Goal: Task Accomplishment & Management: Use online tool/utility

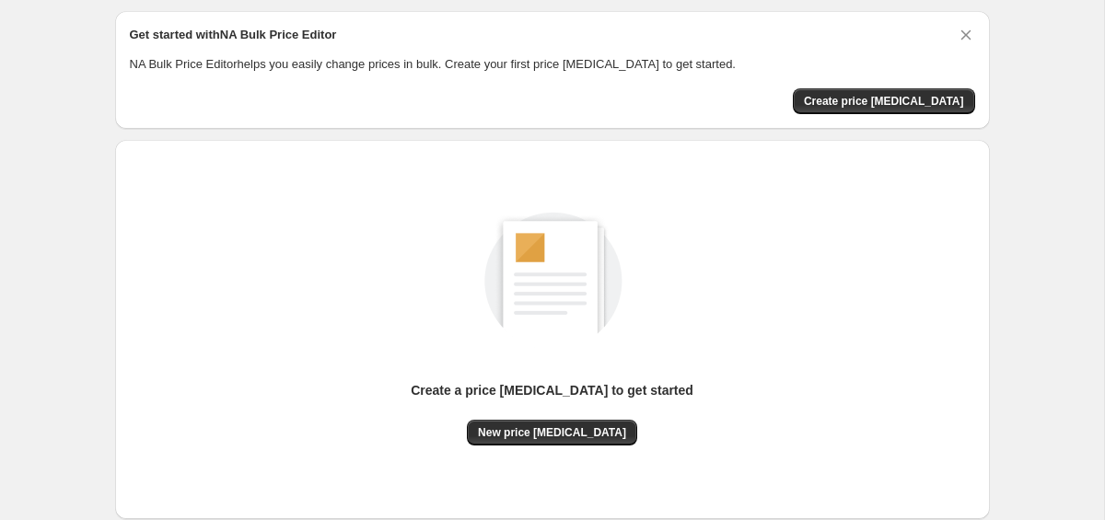
scroll to position [102, 0]
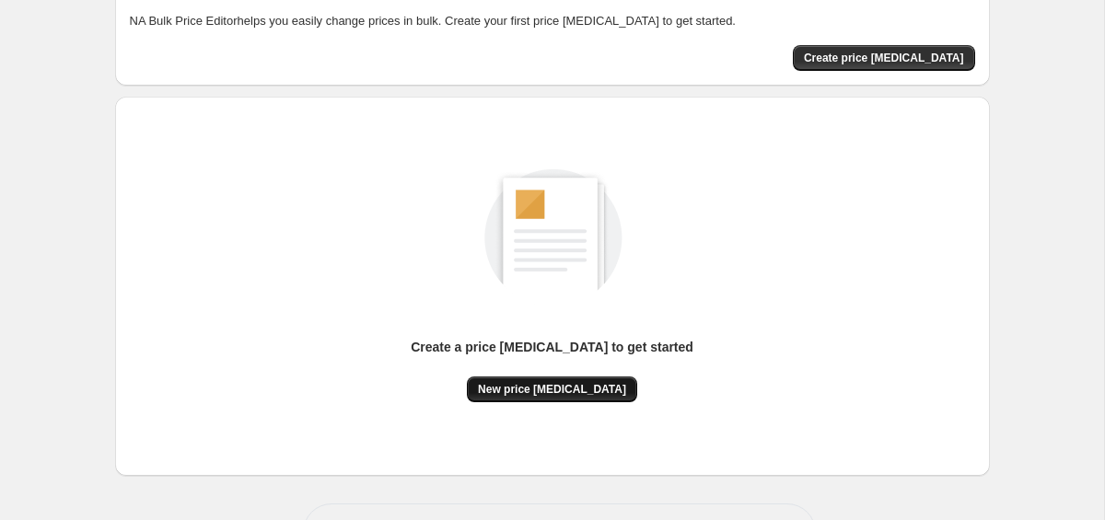
click at [559, 396] on button "New price [MEDICAL_DATA]" at bounding box center [552, 390] width 170 height 26
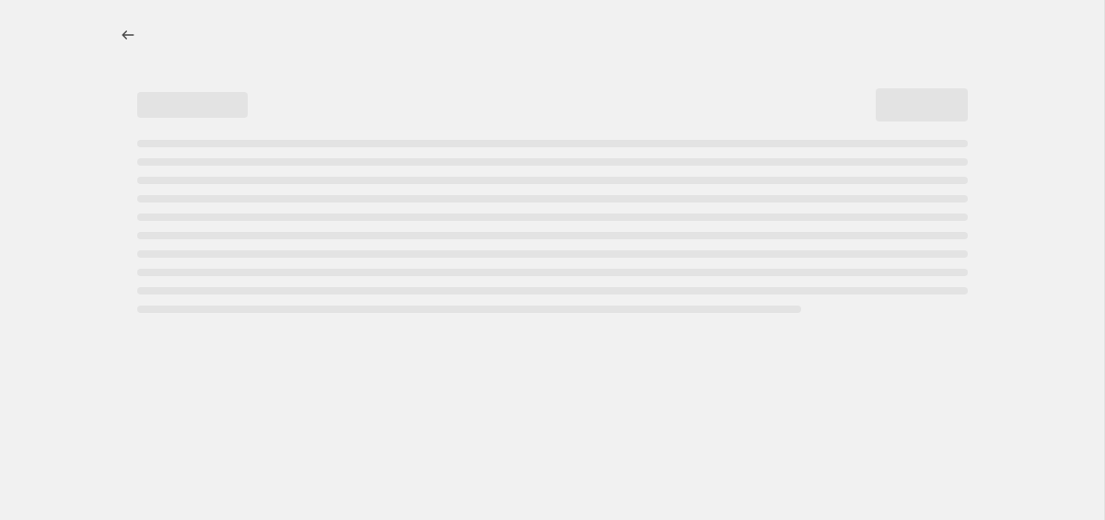
select select "percentage"
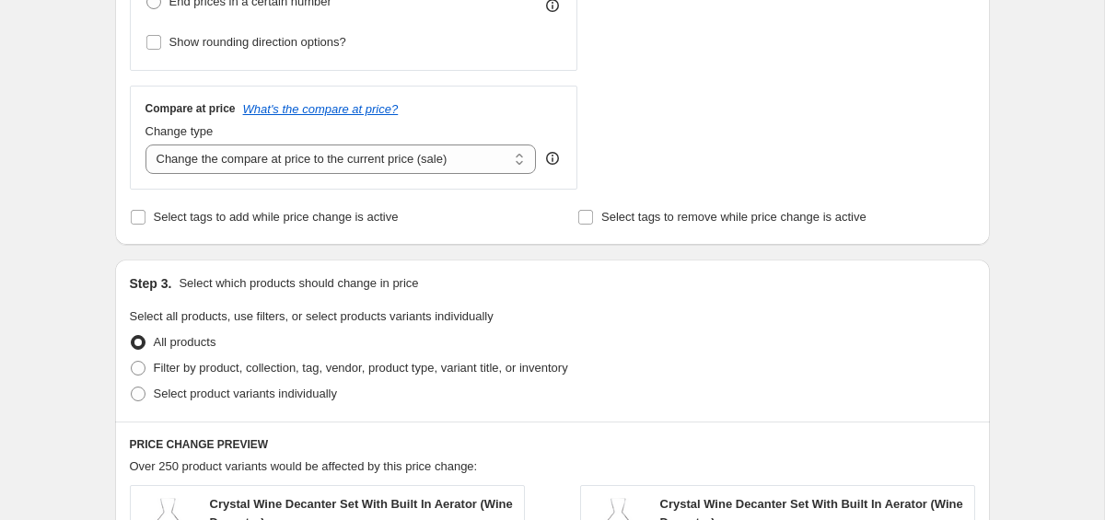
scroll to position [699, 0]
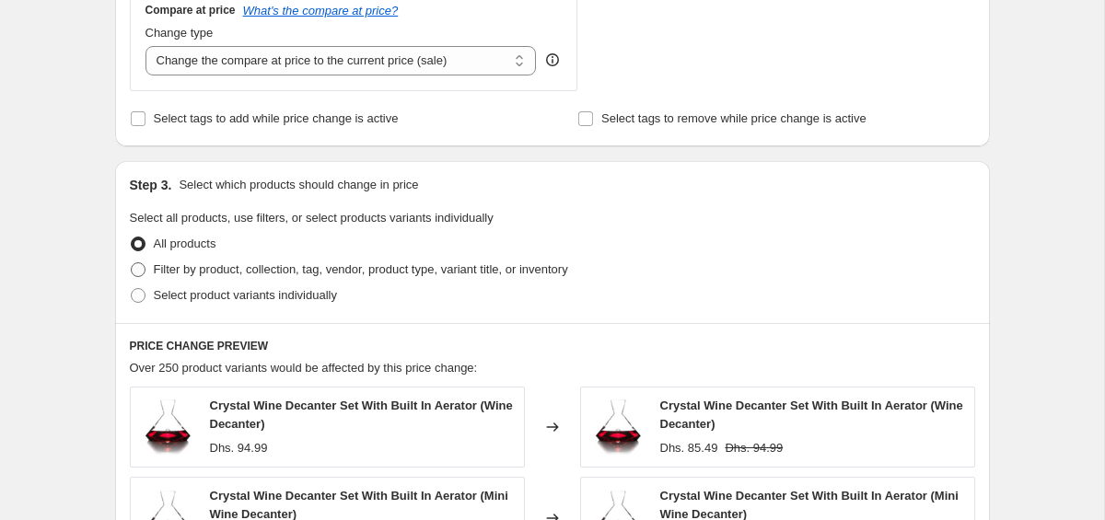
click at [144, 267] on span at bounding box center [138, 269] width 15 height 15
click at [132, 263] on input "Filter by product, collection, tag, vendor, product type, variant title, or inv…" at bounding box center [131, 262] width 1 height 1
radio input "true"
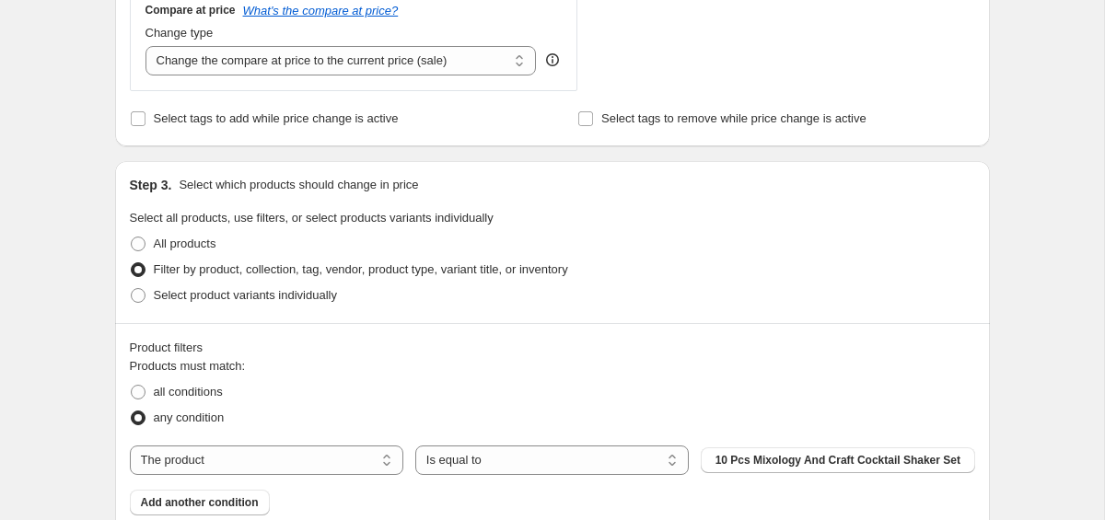
scroll to position [804, 0]
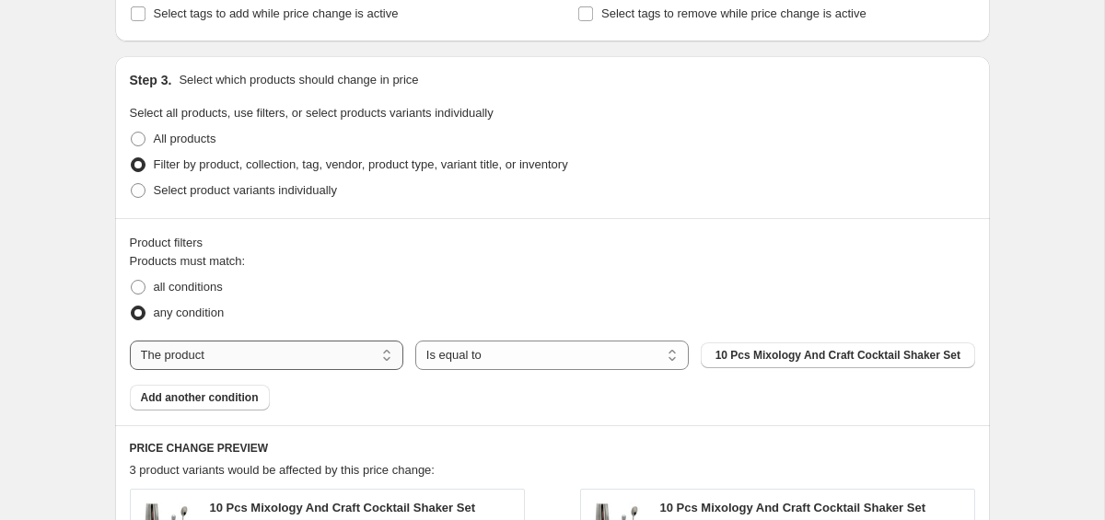
click at [308, 362] on select "The product The product's collection The product's tag The product's vendor The…" at bounding box center [266, 355] width 273 height 29
select select "product_status"
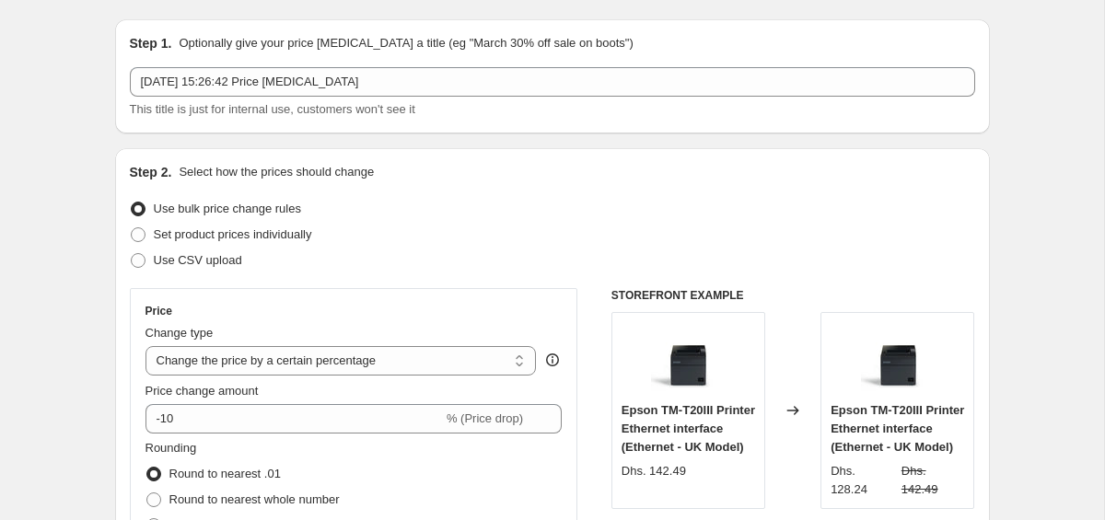
scroll to position [134, 0]
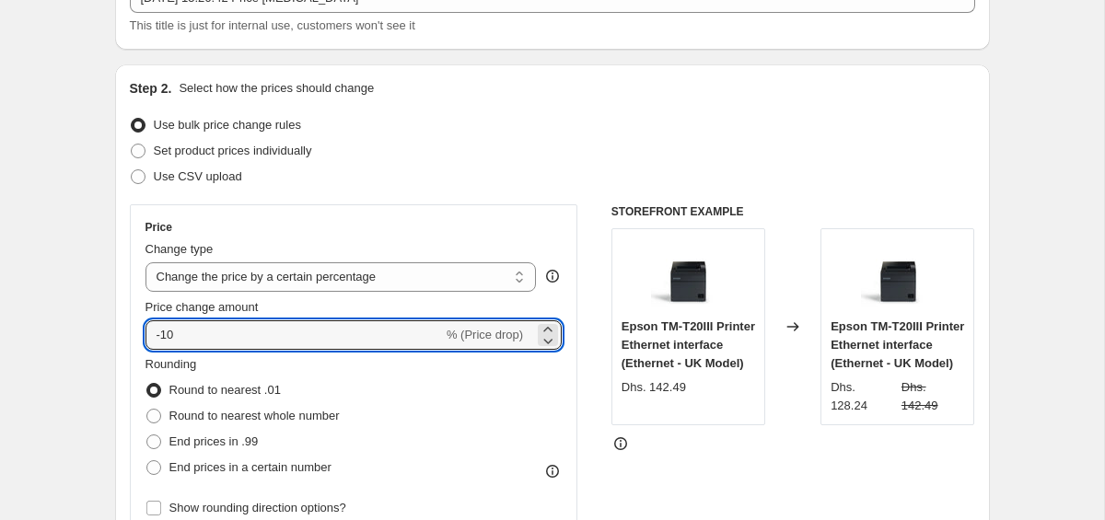
drag, startPoint x: 221, startPoint y: 340, endPoint x: 140, endPoint y: 334, distance: 81.2
click at [140, 334] on div "Price Change type Change the price to a certain amount Change the price by a ce…" at bounding box center [354, 370] width 448 height 332
click at [827, 475] on div "STOREFRONT EXAMPLE Epson TM-T20III Printer Ethernet interface (Ethernet - UK Mo…" at bounding box center [793, 429] width 364 height 451
drag, startPoint x: 191, startPoint y: 333, endPoint x: 122, endPoint y: 332, distance: 68.1
click at [122, 332] on div "Step 2. Select how the prices should change Use bulk price change rules Set pro…" at bounding box center [552, 387] width 875 height 646
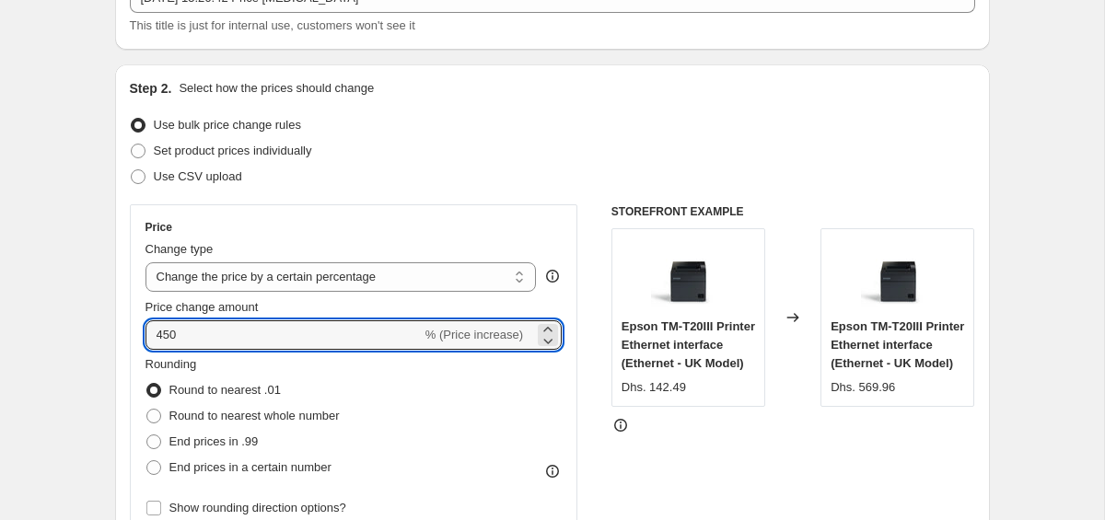
drag, startPoint x: 211, startPoint y: 340, endPoint x: 94, endPoint y: 341, distance: 116.9
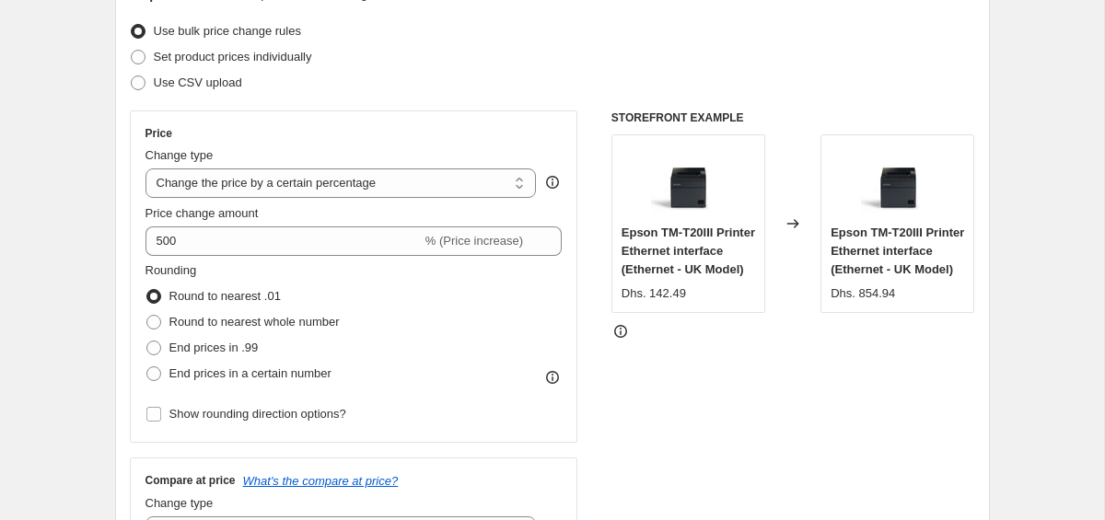
scroll to position [272, 0]
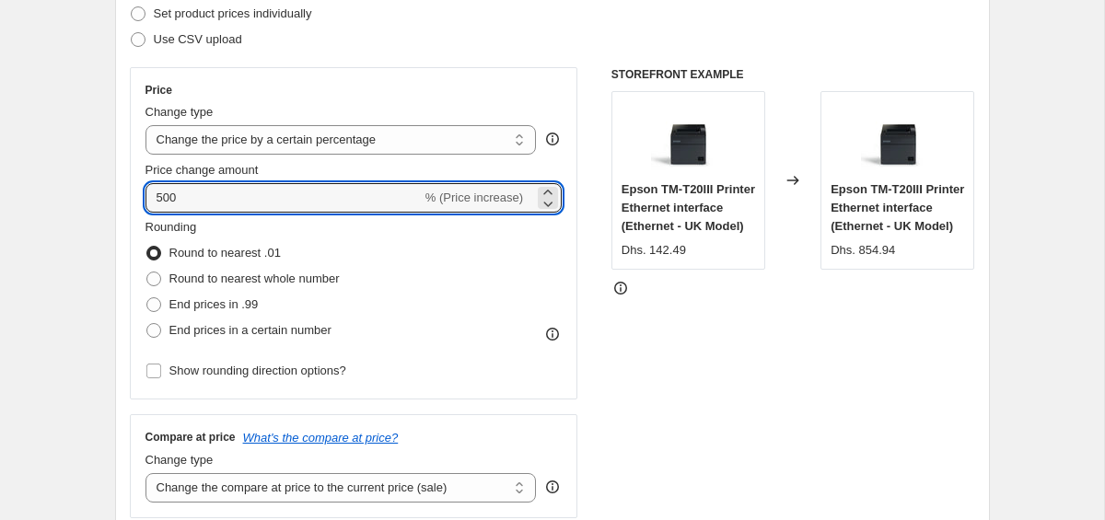
drag, startPoint x: 203, startPoint y: 203, endPoint x: 78, endPoint y: 203, distance: 125.2
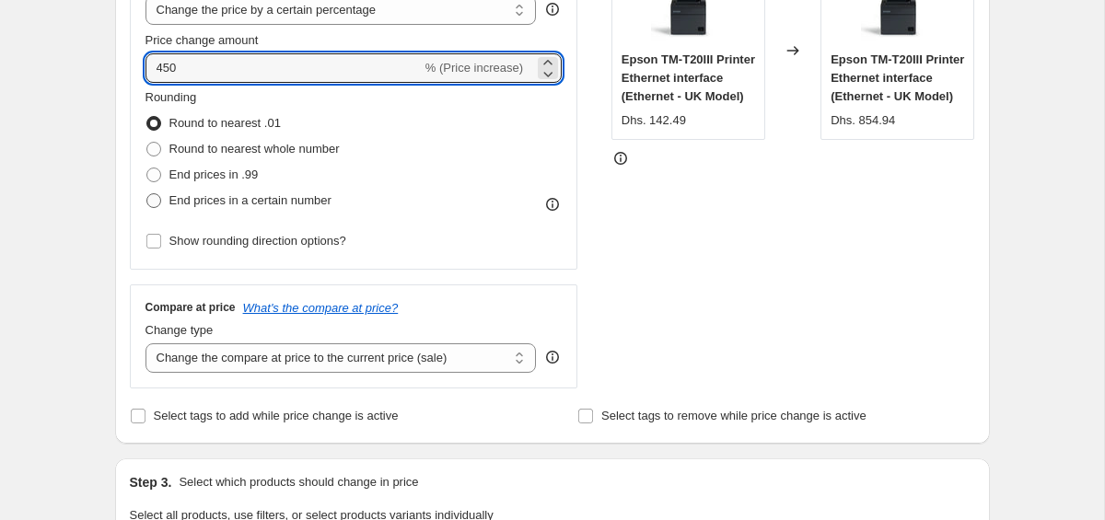
scroll to position [388, 0]
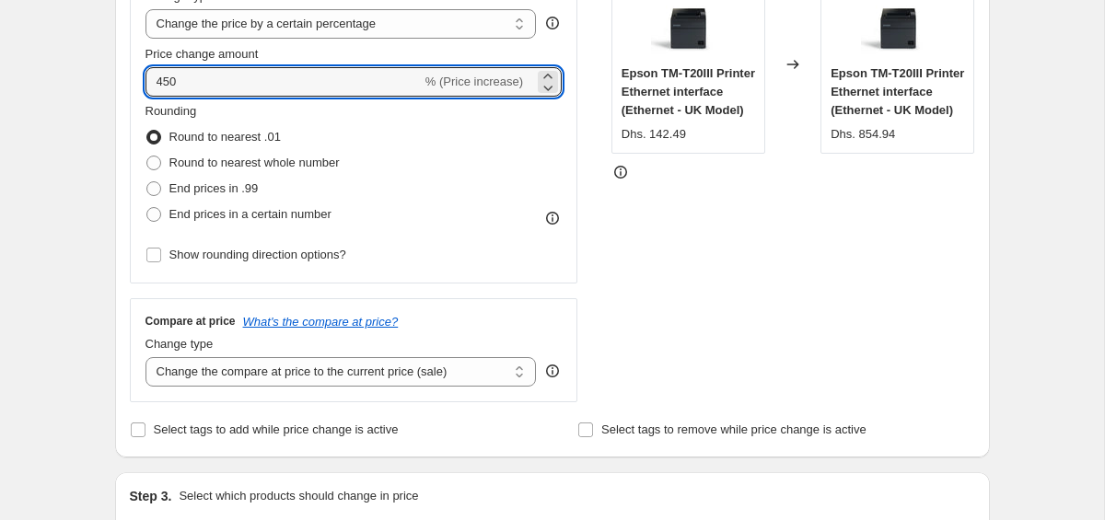
drag, startPoint x: 180, startPoint y: 80, endPoint x: 109, endPoint y: 78, distance: 71.8
type input "3"
type input "400"
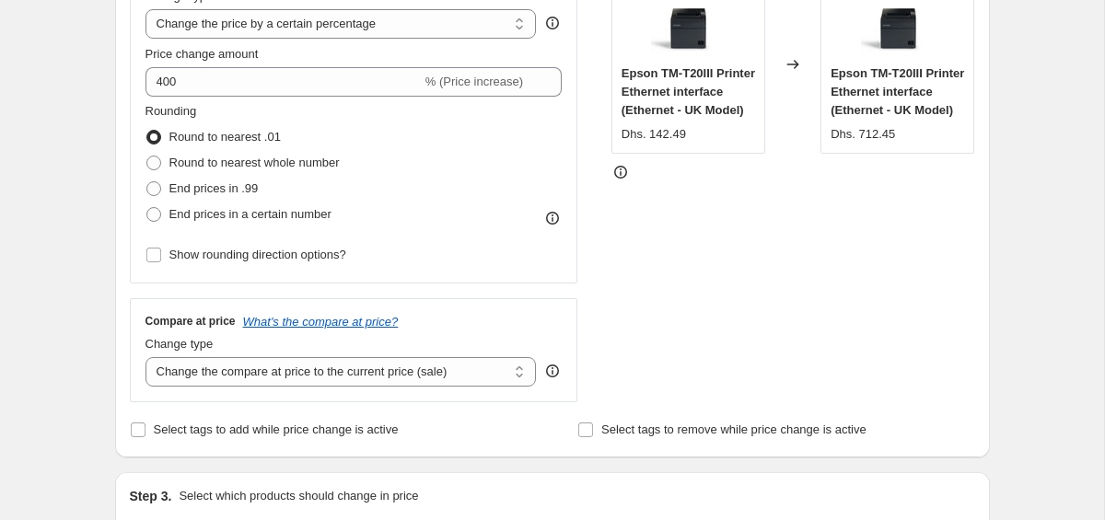
click at [722, 254] on div "STOREFRONT EXAMPLE Epson TM-T20III Printer Ethernet interface (Ethernet - UK Mo…" at bounding box center [793, 176] width 364 height 451
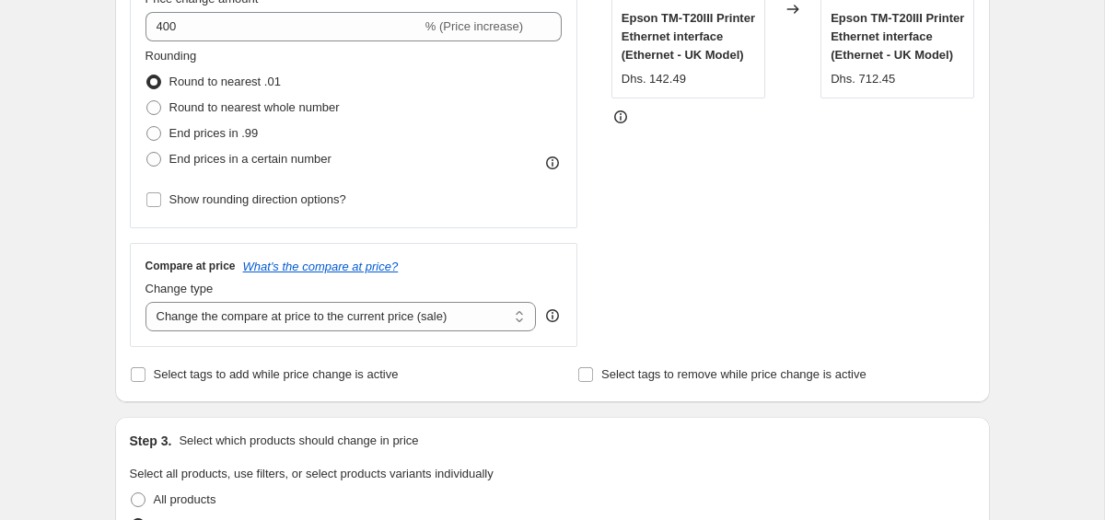
scroll to position [475, 0]
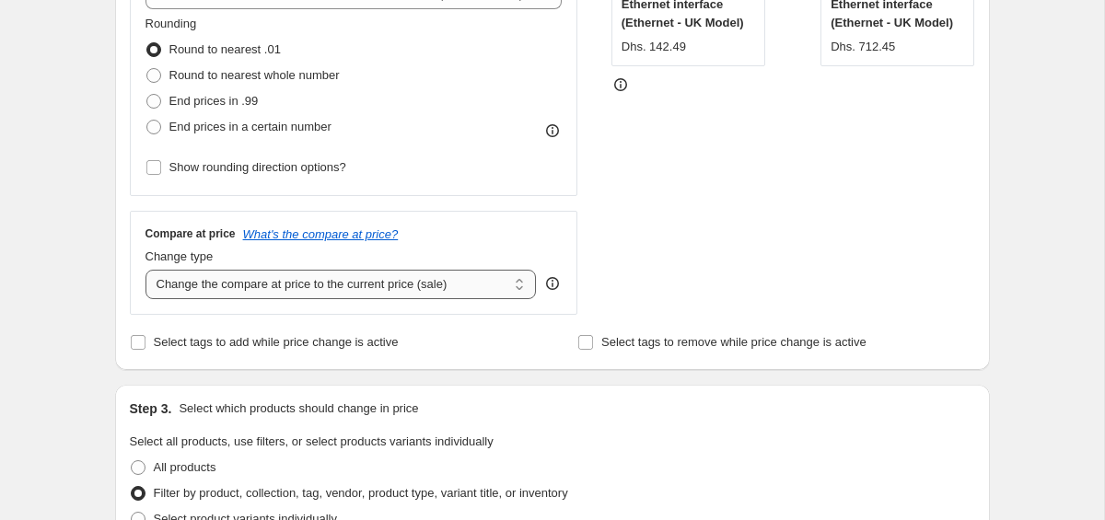
click at [407, 288] on select "Change the compare at price to the current price (sale) Change the compare at p…" at bounding box center [340, 284] width 391 height 29
select select "remove"
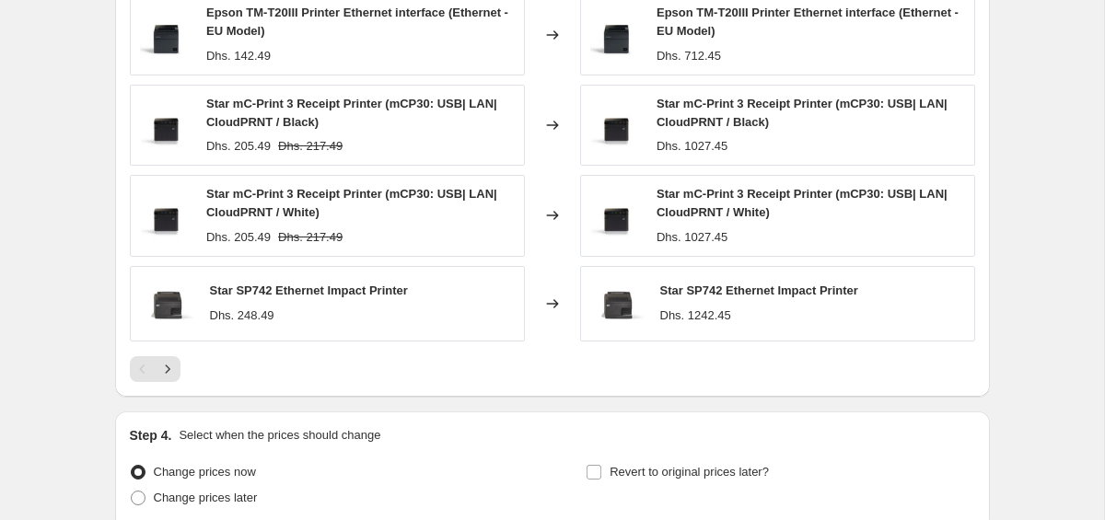
scroll to position [1551, 0]
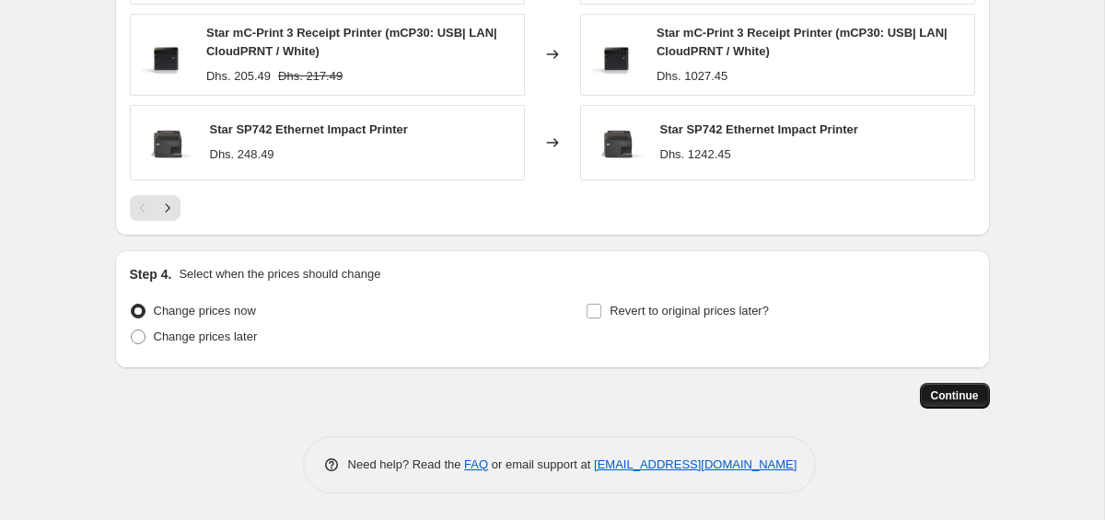
click at [940, 398] on span "Continue" at bounding box center [955, 396] width 48 height 15
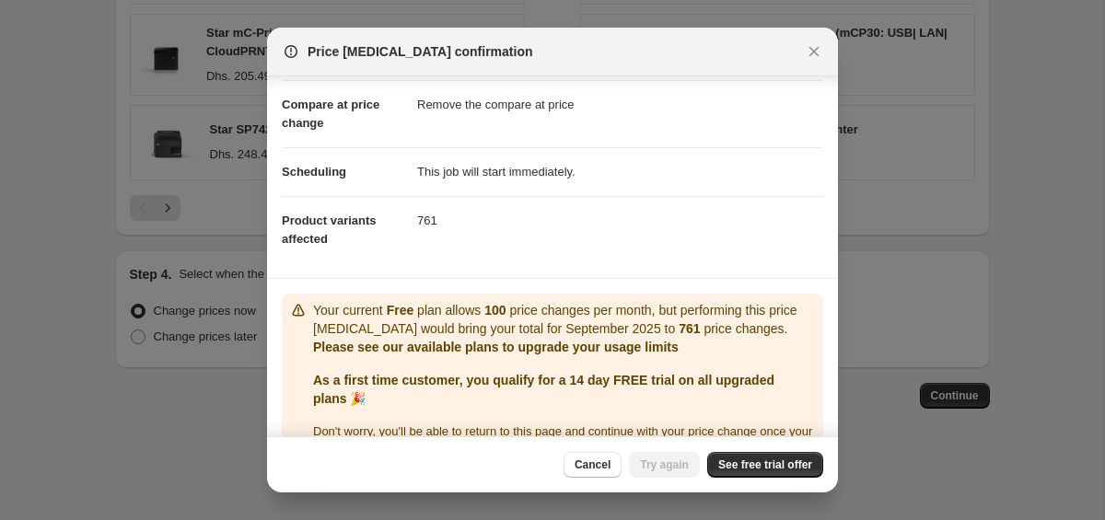
scroll to position [122, 0]
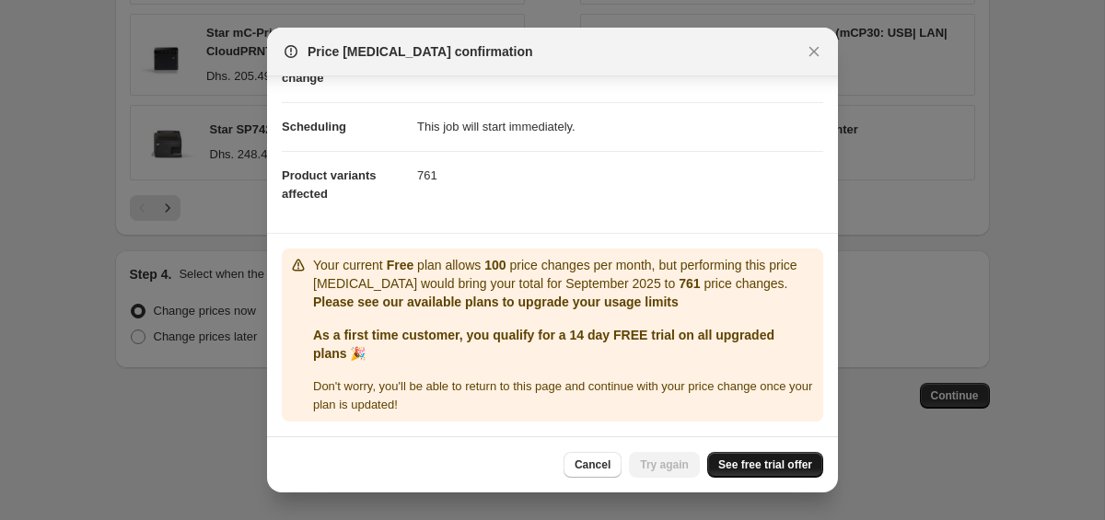
click at [767, 464] on span "See free trial offer" at bounding box center [765, 465] width 94 height 15
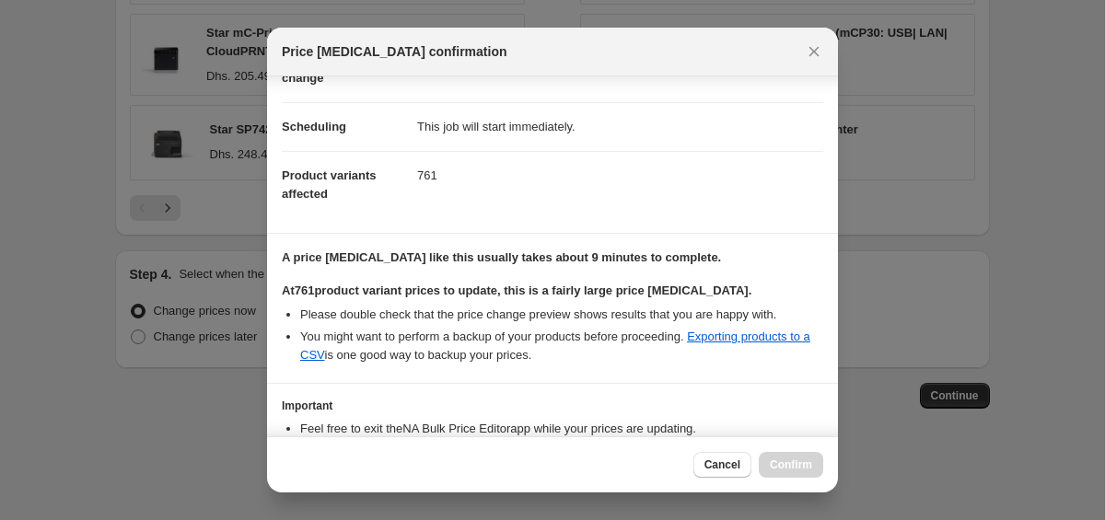
scroll to position [243, 0]
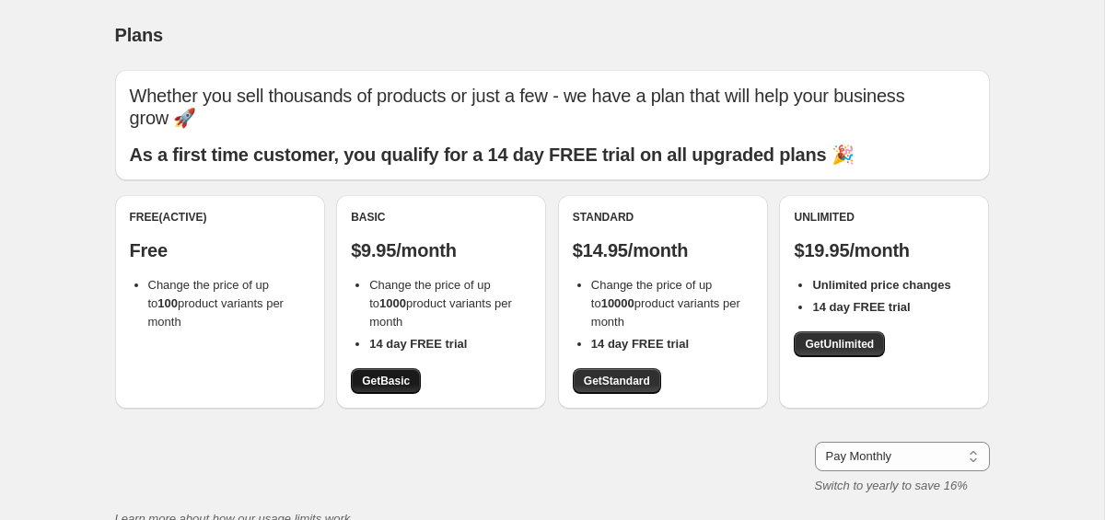
click at [378, 374] on span "Get Basic" at bounding box center [386, 381] width 48 height 15
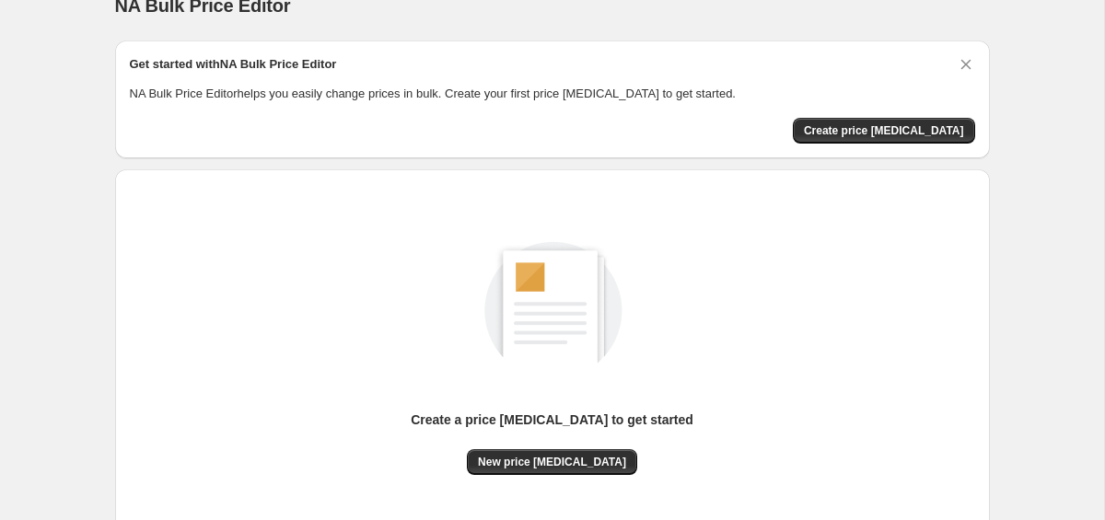
scroll to position [69, 0]
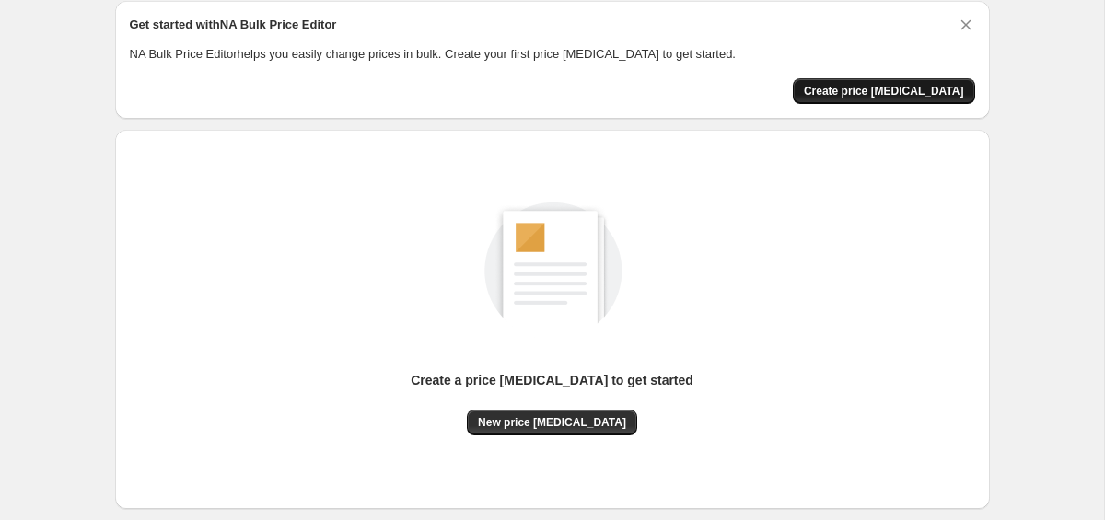
click at [861, 95] on span "Create price [MEDICAL_DATA]" at bounding box center [884, 91] width 160 height 15
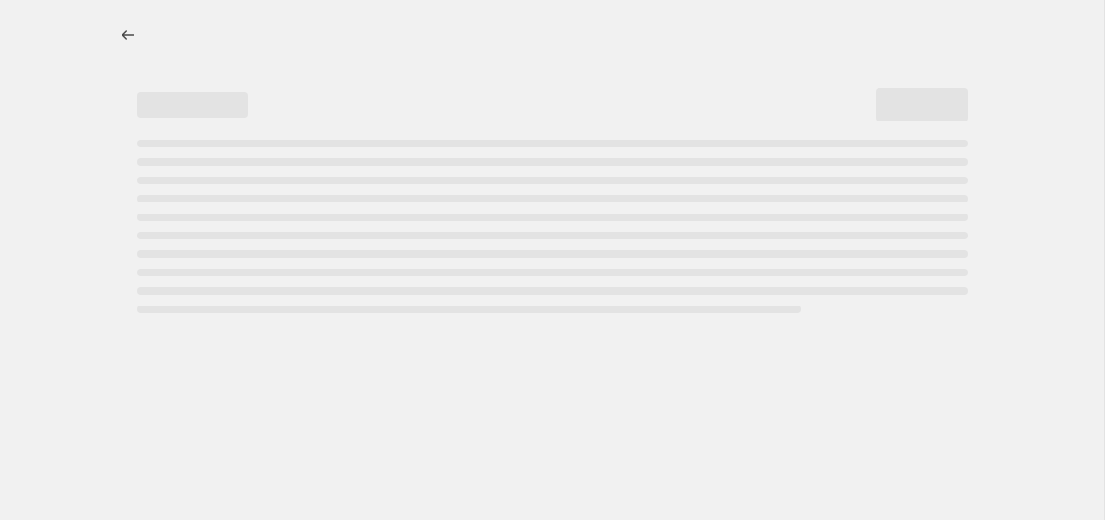
select select "percentage"
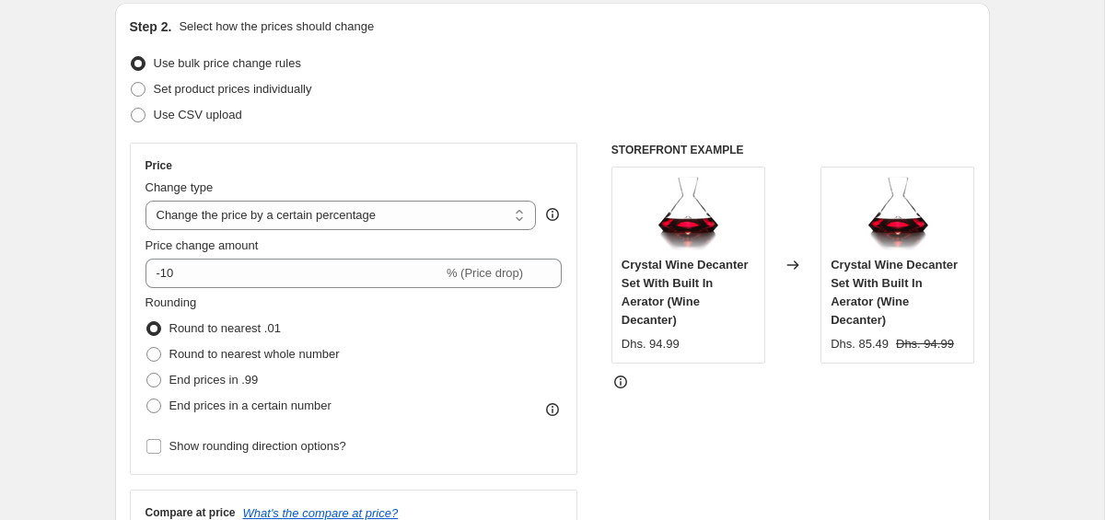
scroll to position [213, 0]
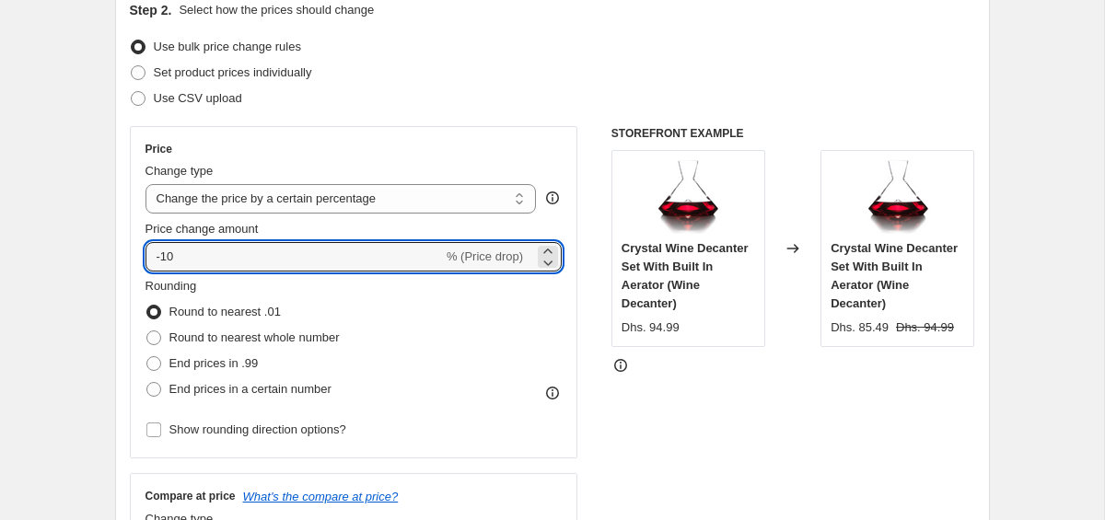
drag, startPoint x: 223, startPoint y: 247, endPoint x: 92, endPoint y: 248, distance: 130.8
click at [235, 258] on input "-10" at bounding box center [293, 256] width 297 height 29
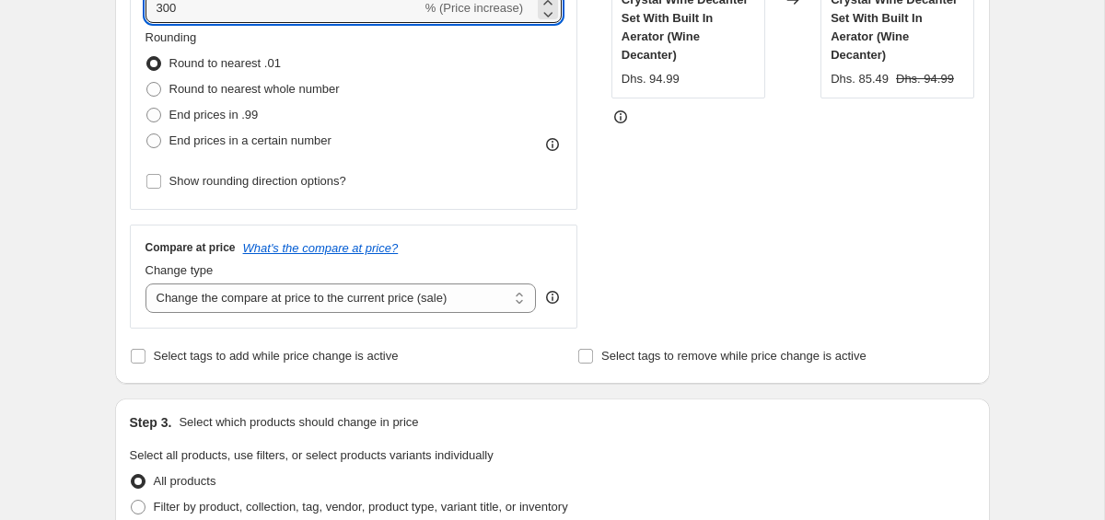
scroll to position [494, 0]
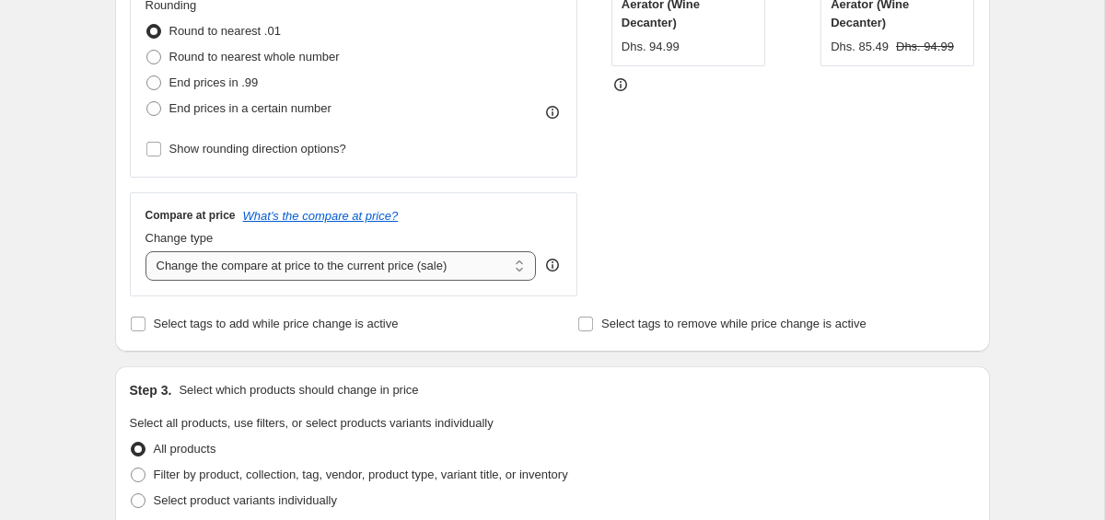
type input "300"
click at [286, 277] on select "Change the compare at price to the current price (sale) Change the compare at p…" at bounding box center [340, 265] width 391 height 29
select select "remove"
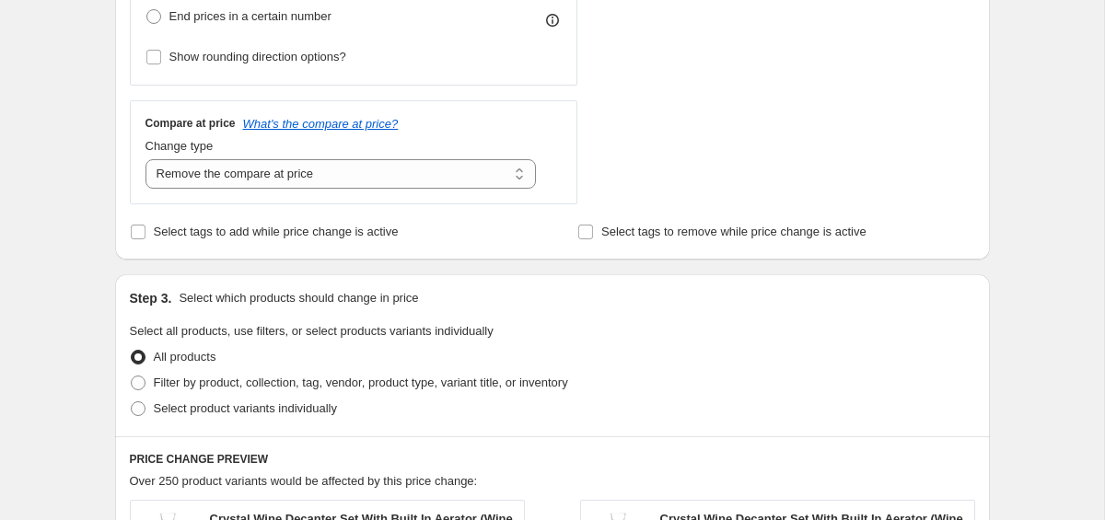
scroll to position [627, 0]
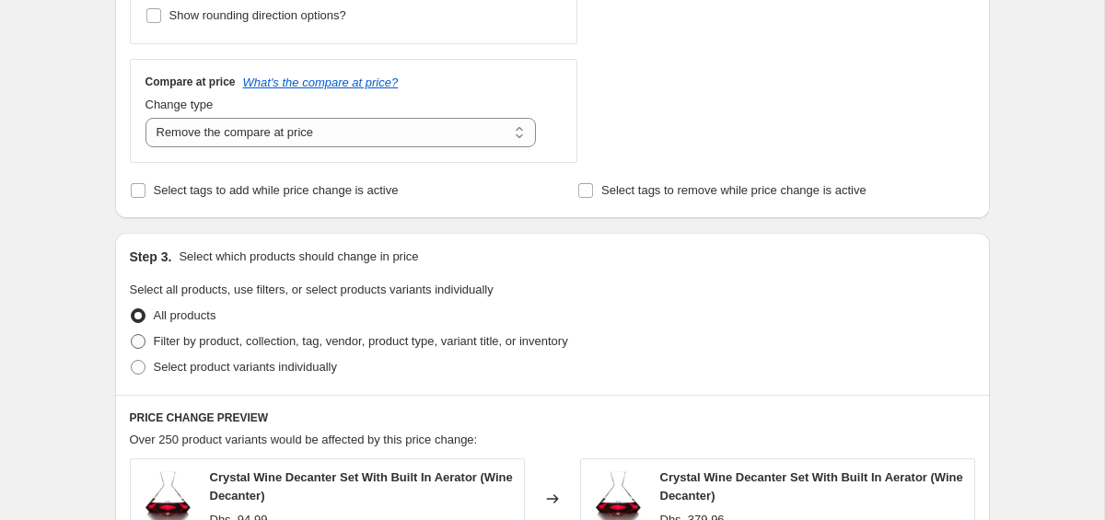
click at [141, 342] on span at bounding box center [138, 341] width 15 height 15
click at [132, 335] on input "Filter by product, collection, tag, vendor, product type, variant title, or inv…" at bounding box center [131, 334] width 1 height 1
radio input "true"
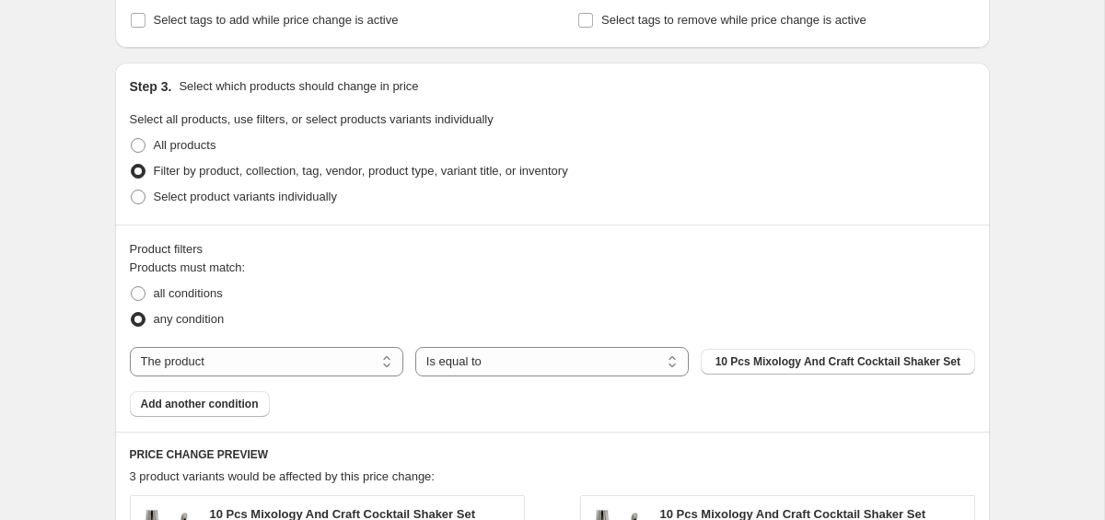
scroll to position [843, 0]
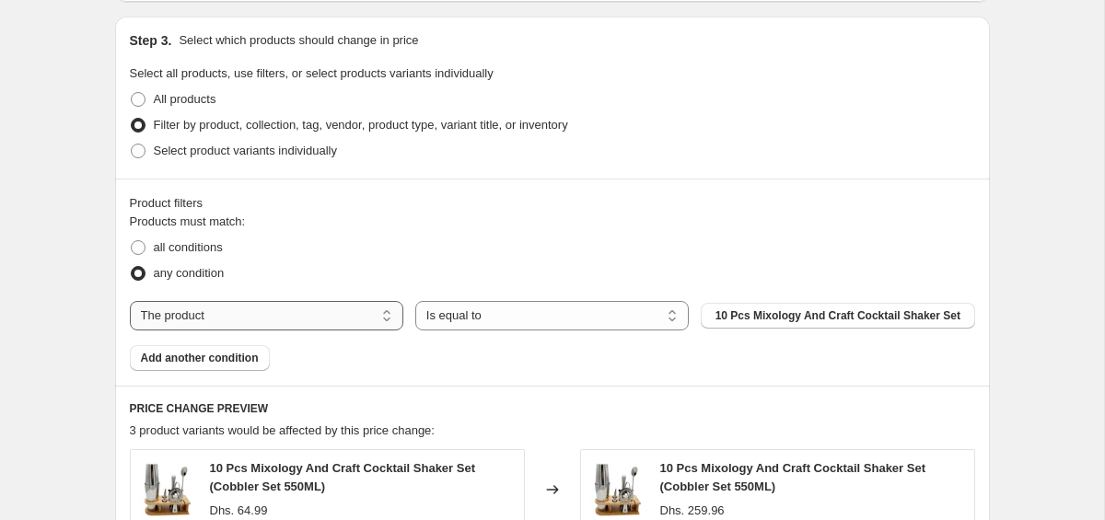
click at [234, 311] on select "The product The product's collection The product's tag The product's vendor The…" at bounding box center [266, 315] width 273 height 29
select select "product_status"
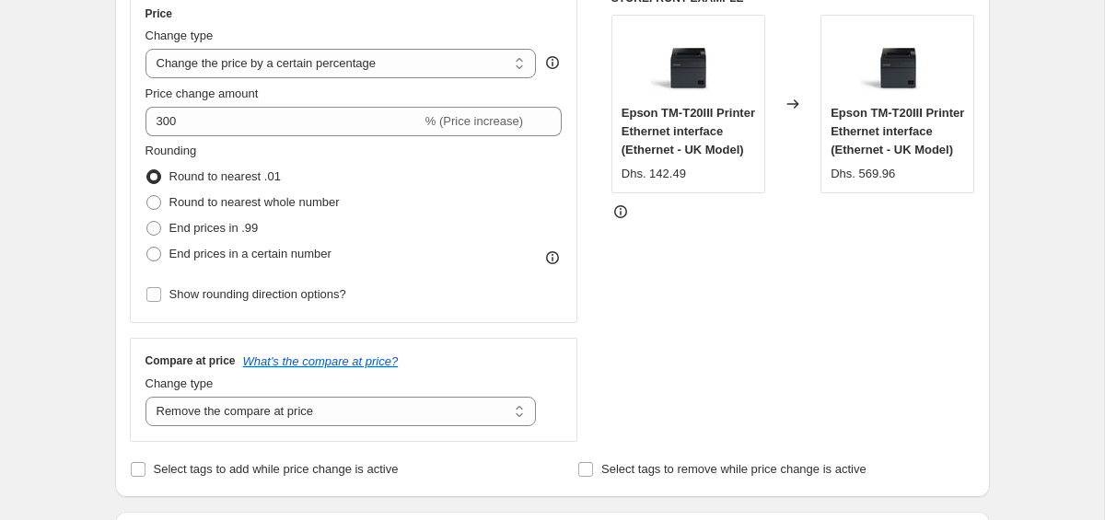
scroll to position [305, 0]
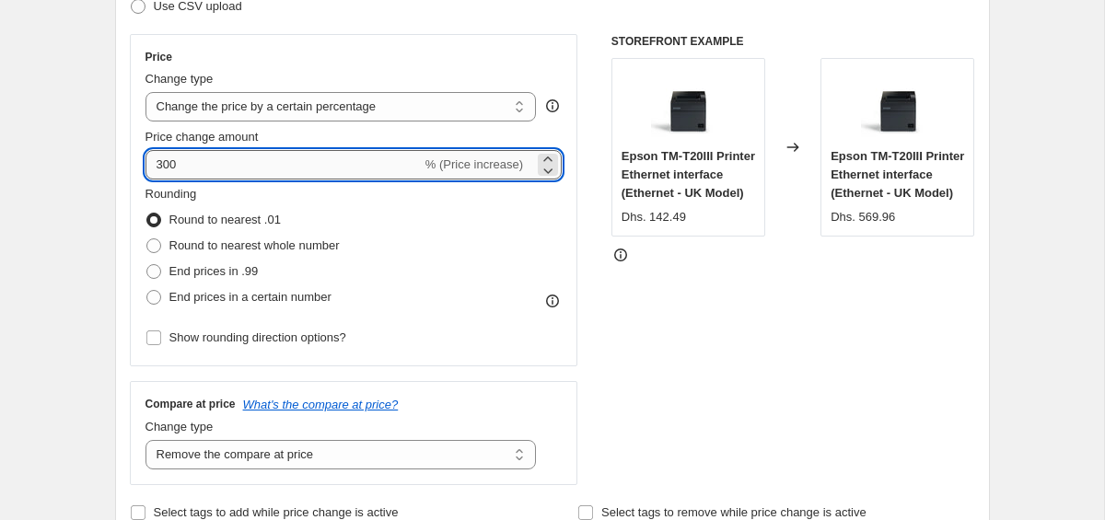
click at [191, 158] on input "300" at bounding box center [283, 164] width 276 height 29
type input "400"
click at [736, 389] on div "STOREFRONT EXAMPLE Epson TM-T20III Printer Ethernet interface (Ethernet - UK Mo…" at bounding box center [793, 259] width 364 height 451
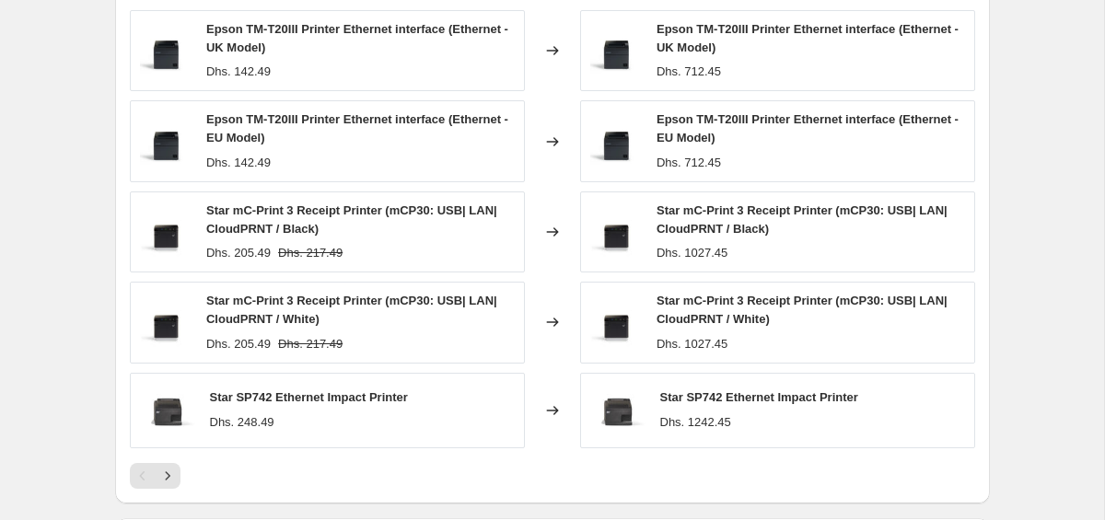
scroll to position [1551, 0]
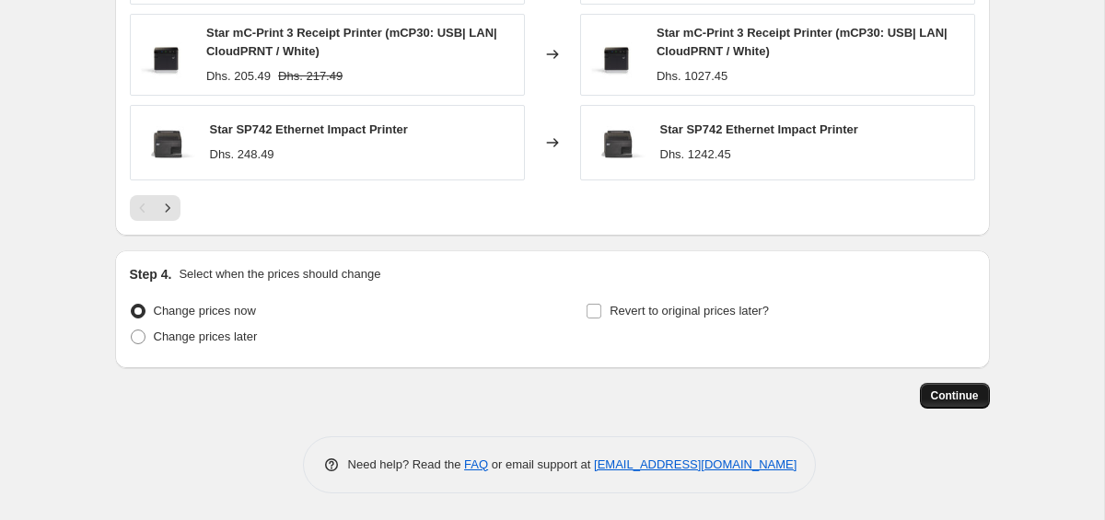
click at [948, 395] on span "Continue" at bounding box center [955, 396] width 48 height 15
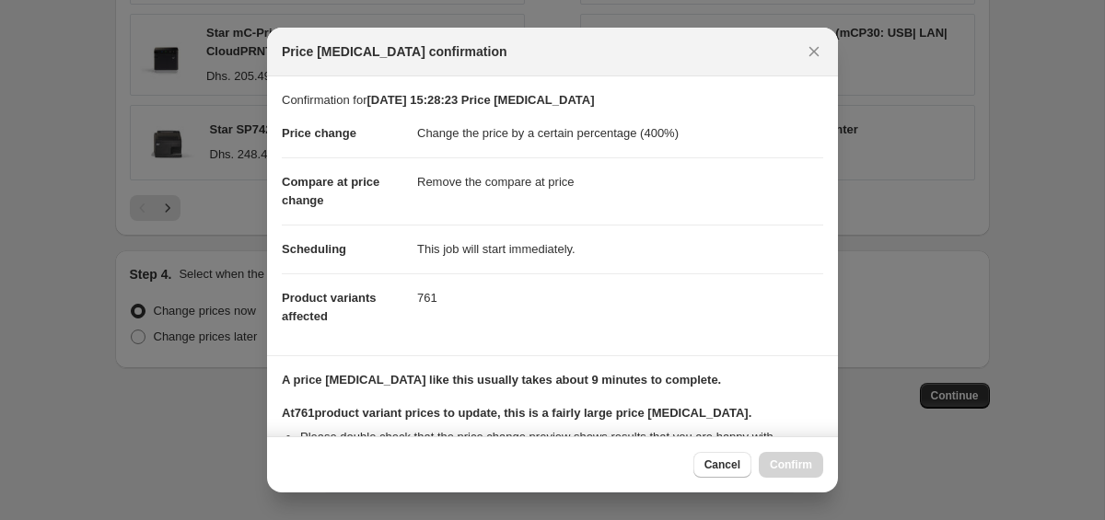
scroll to position [243, 0]
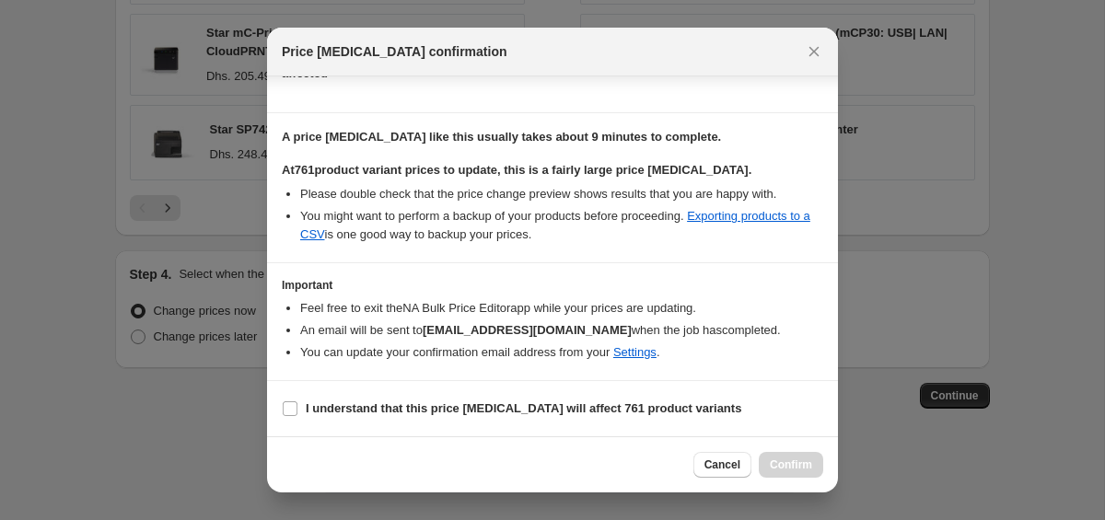
click at [296, 429] on section "I understand that this price [MEDICAL_DATA] will affect 761 product variants" at bounding box center [552, 408] width 571 height 55
click at [291, 411] on input "I understand that this price [MEDICAL_DATA] will affect 761 product variants" at bounding box center [290, 408] width 15 height 15
checkbox input "true"
click at [805, 468] on span "Confirm" at bounding box center [791, 465] width 42 height 15
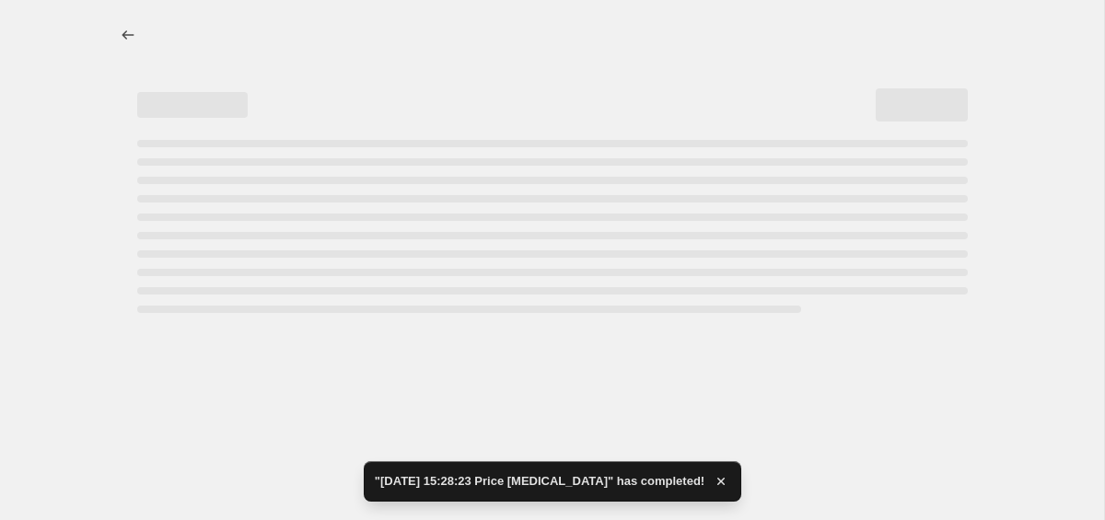
select select "percentage"
select select "remove"
select select "product_status"
